Goal: Task Accomplishment & Management: Use online tool/utility

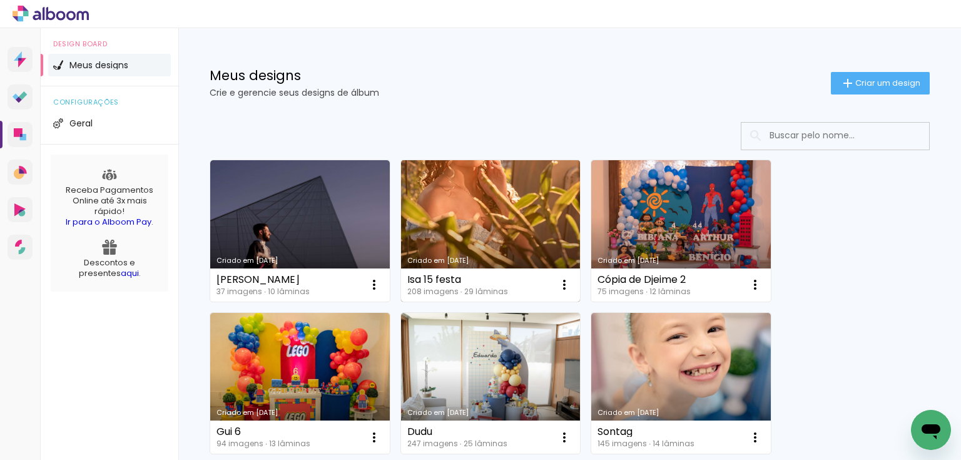
click at [518, 223] on link "Criado em [DATE]" at bounding box center [491, 230] width 180 height 141
